Goal: Transaction & Acquisition: Purchase product/service

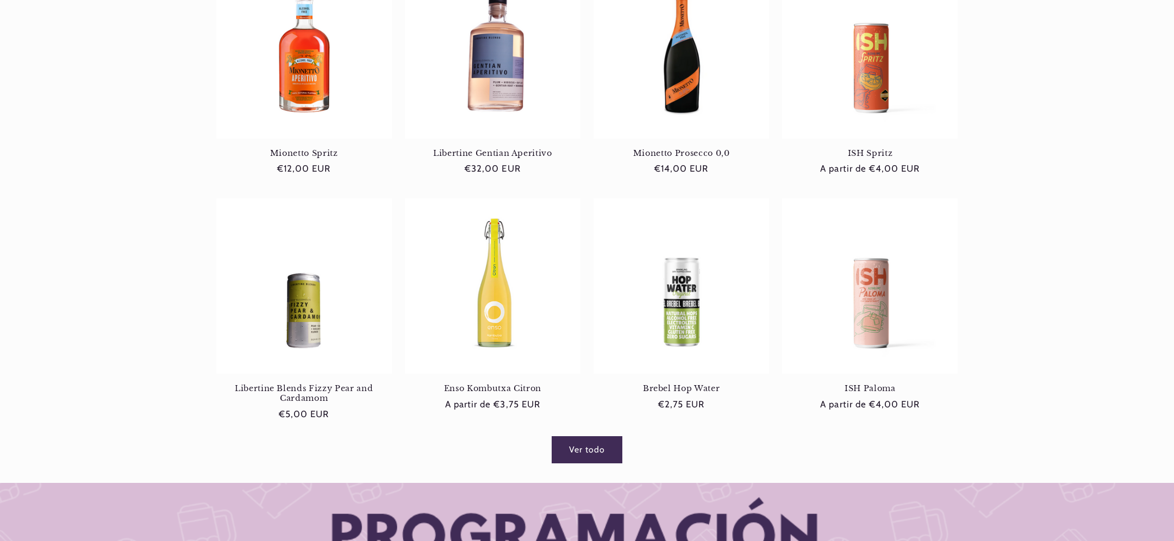
scroll to position [553, 0]
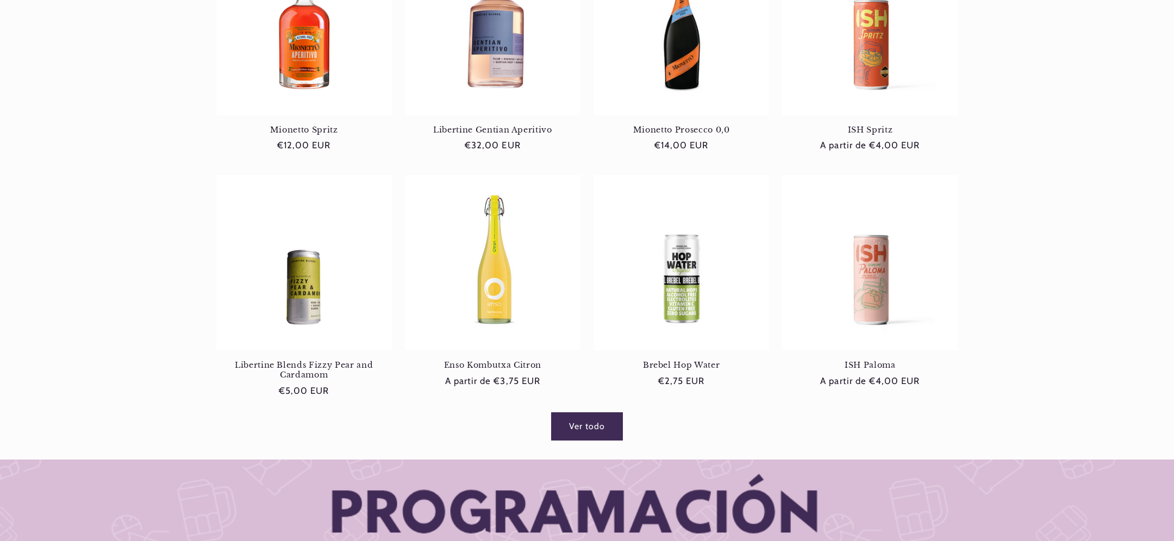
click at [576, 426] on link "Ver todo" at bounding box center [587, 426] width 70 height 27
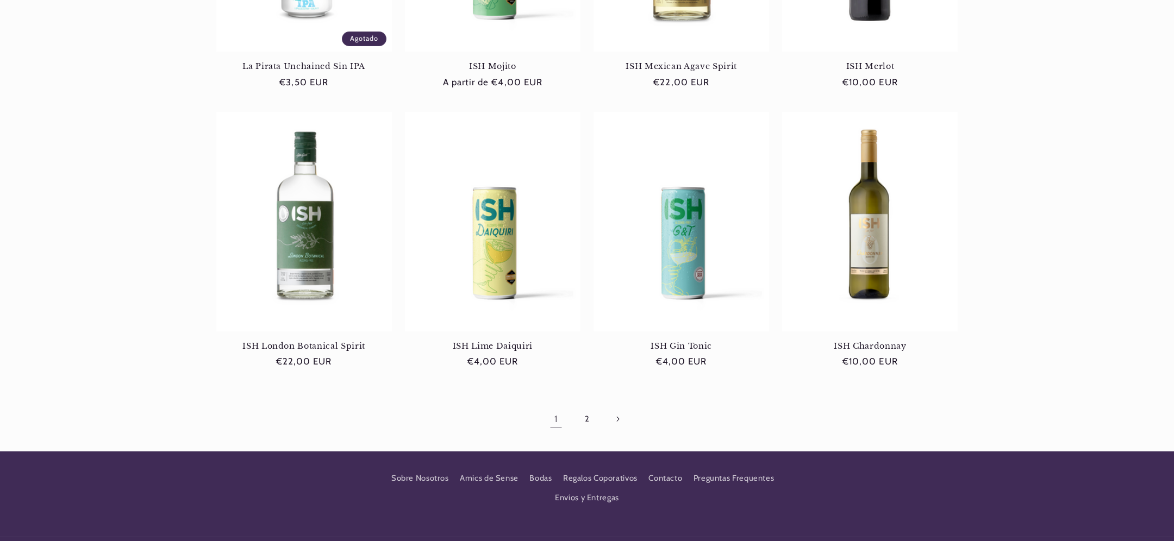
scroll to position [974, 0]
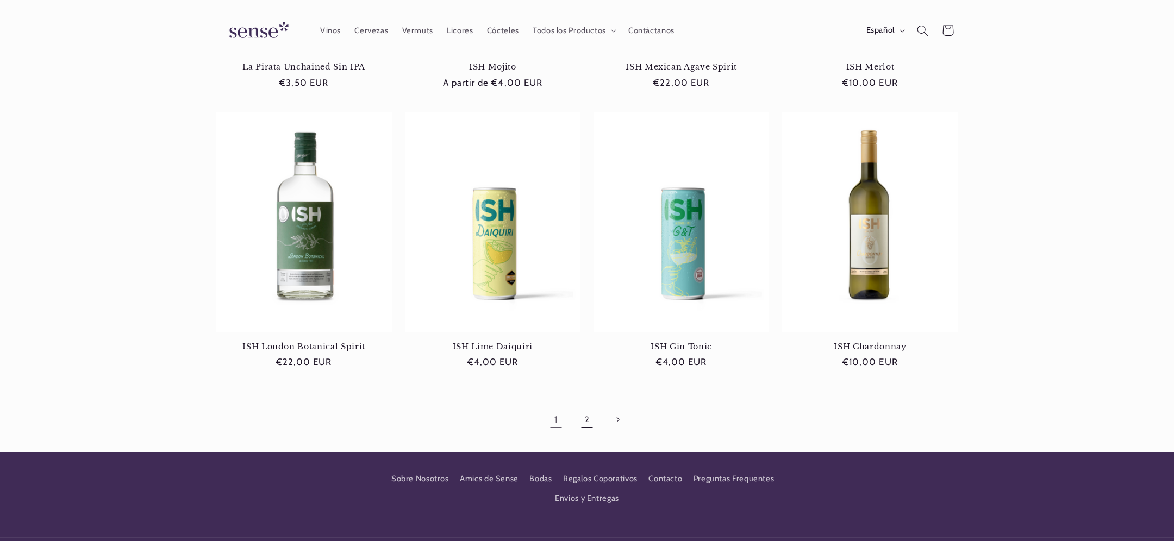
click at [587, 407] on link "2" at bounding box center [587, 419] width 25 height 25
